Goal: Task Accomplishment & Management: Manage account settings

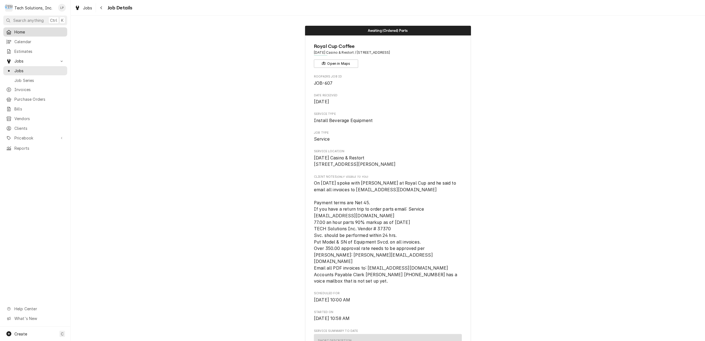
click at [22, 30] on span "Home" at bounding box center [39, 32] width 50 height 6
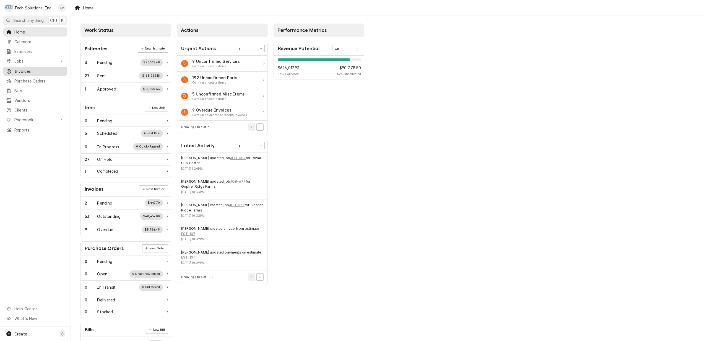
click at [21, 69] on span "Invoices" at bounding box center [39, 71] width 50 height 6
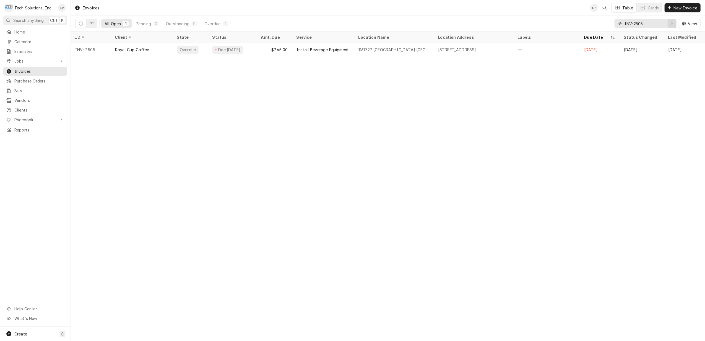
click at [671, 24] on icon "Erase input" at bounding box center [672, 23] width 2 height 2
click at [638, 25] on input "OM" at bounding box center [644, 23] width 41 height 9
type input "O"
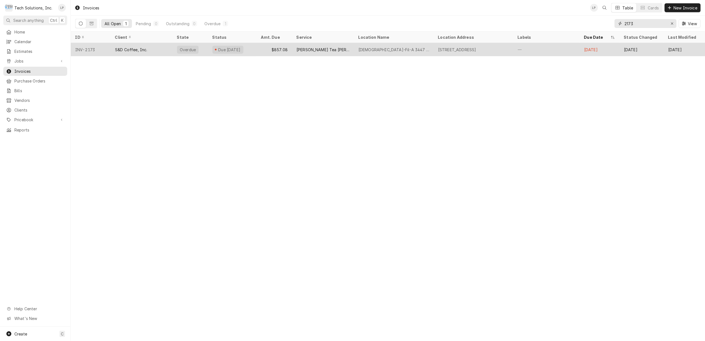
type input "2173"
click at [317, 50] on div "[PERSON_NAME] Tea [PERSON_NAME] Not Dispensing" at bounding box center [322, 50] width 53 height 6
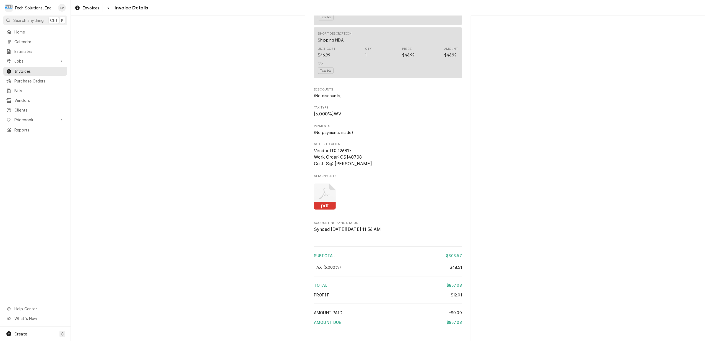
scroll to position [879, 0]
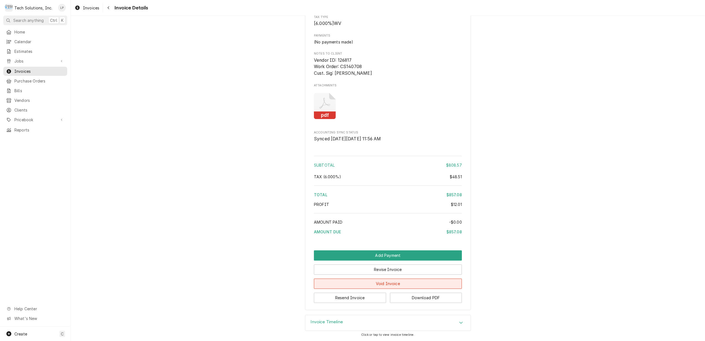
click at [409, 282] on button "Void Invoice" at bounding box center [388, 283] width 148 height 10
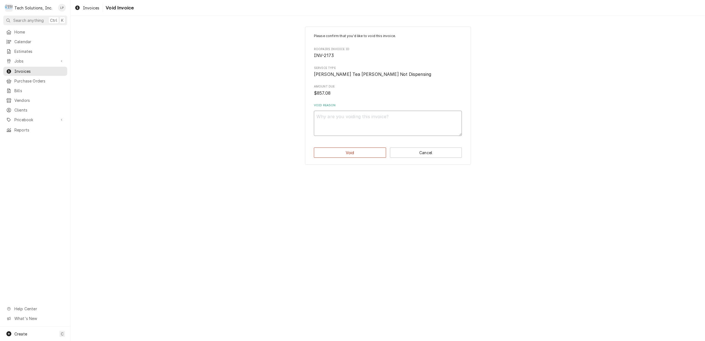
click at [348, 122] on textarea "Void Reason" at bounding box center [388, 123] width 148 height 25
type textarea "x"
type textarea "G"
type textarea "x"
type textarea "Ga"
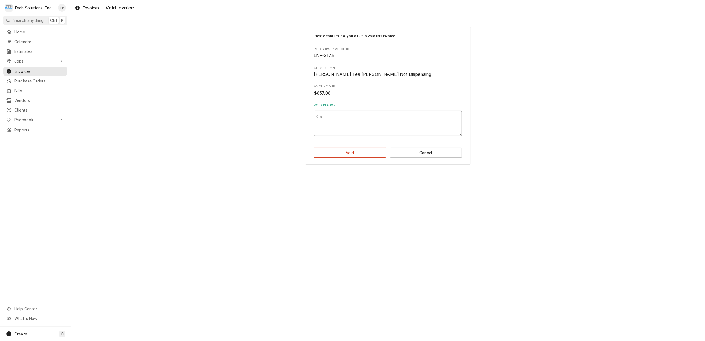
type textarea "x"
type textarea "Gav"
type textarea "x"
type textarea "Gave"
type textarea "x"
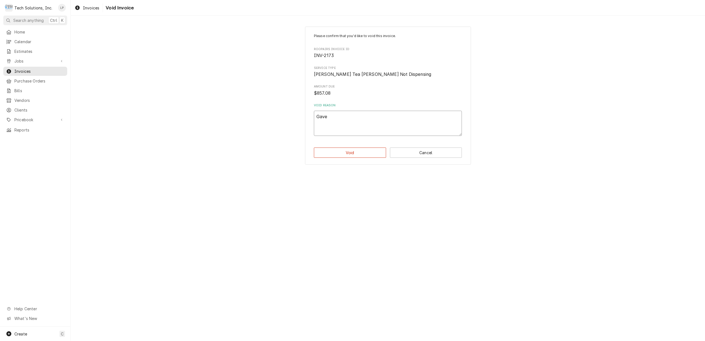
type textarea "Gave"
type textarea "x"
type textarea "Gave c"
type textarea "x"
type textarea "Gave cu"
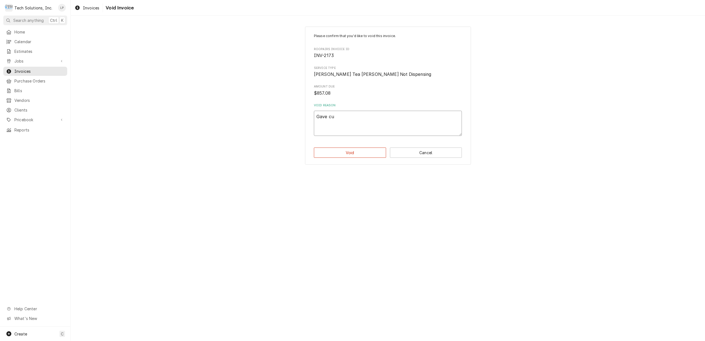
type textarea "x"
type textarea "Gave cus"
type textarea "x"
type textarea "Gave cust"
type textarea "x"
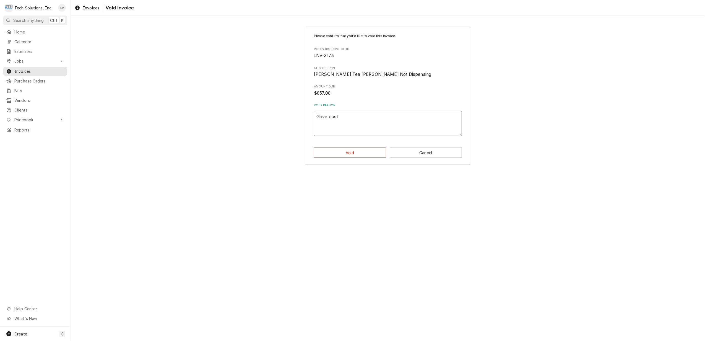
type textarea "Gave custo"
type textarea "x"
type textarea "Gave custom"
type textarea "x"
type textarea "Gave custome"
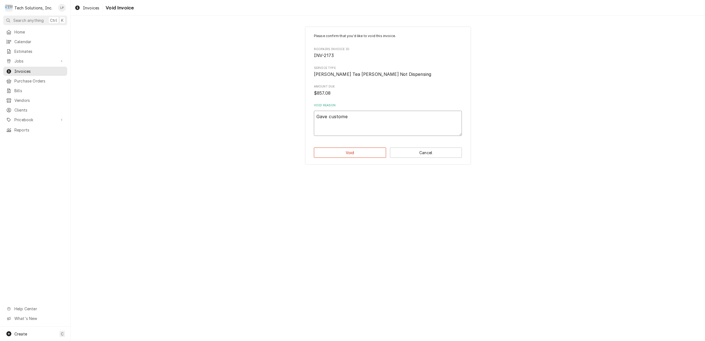
type textarea "x"
type textarea "Gave customer"
type textarea "x"
type textarea "Gave customer"
type textarea "x"
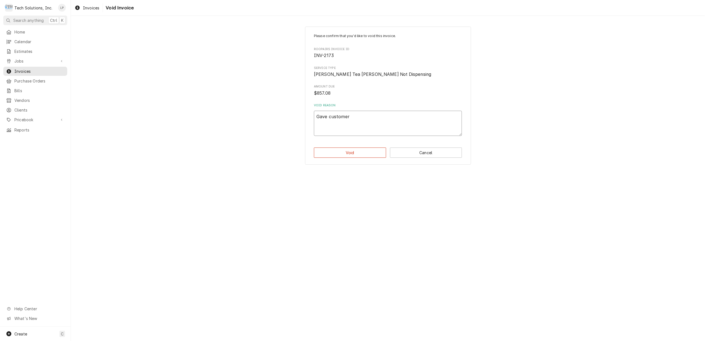
type textarea "Gave customer a"
type textarea "x"
type textarea "Gave customer a"
type textarea "x"
type textarea "Gave customer a c"
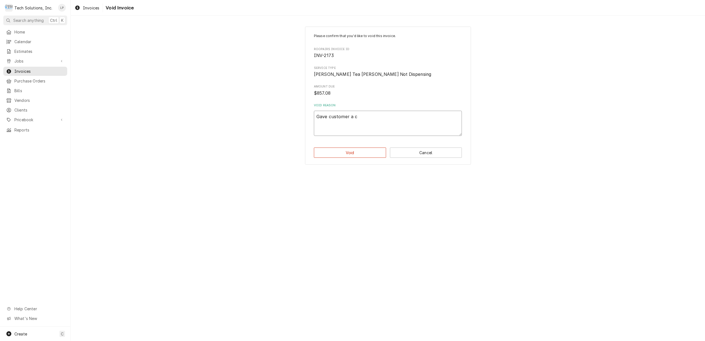
type textarea "x"
type textarea "Gave customer a cr"
type textarea "x"
type textarea "Gave customer a cre"
type textarea "x"
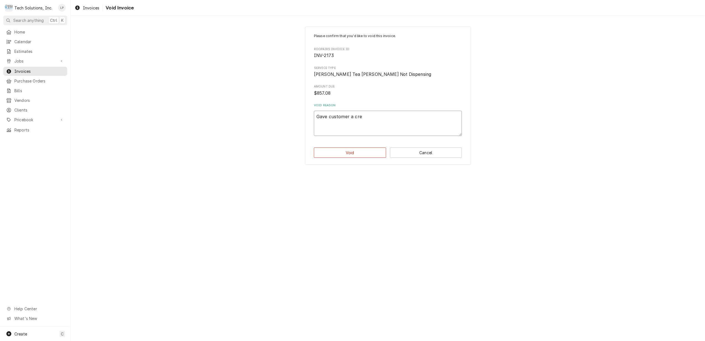
type textarea "Gave customer a cred"
type textarea "x"
type textarea "Gave customer a credi"
type textarea "x"
type textarea "Gave customer a credit"
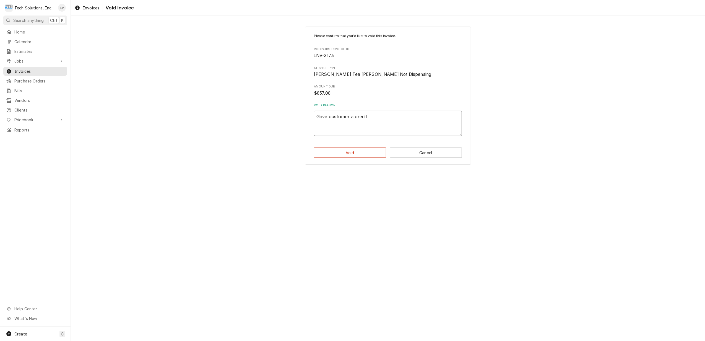
type textarea "x"
type textarea "Gave customer a credit."
click at [352, 154] on button "Void" at bounding box center [350, 152] width 72 height 10
type textarea "x"
